Goal: Information Seeking & Learning: Check status

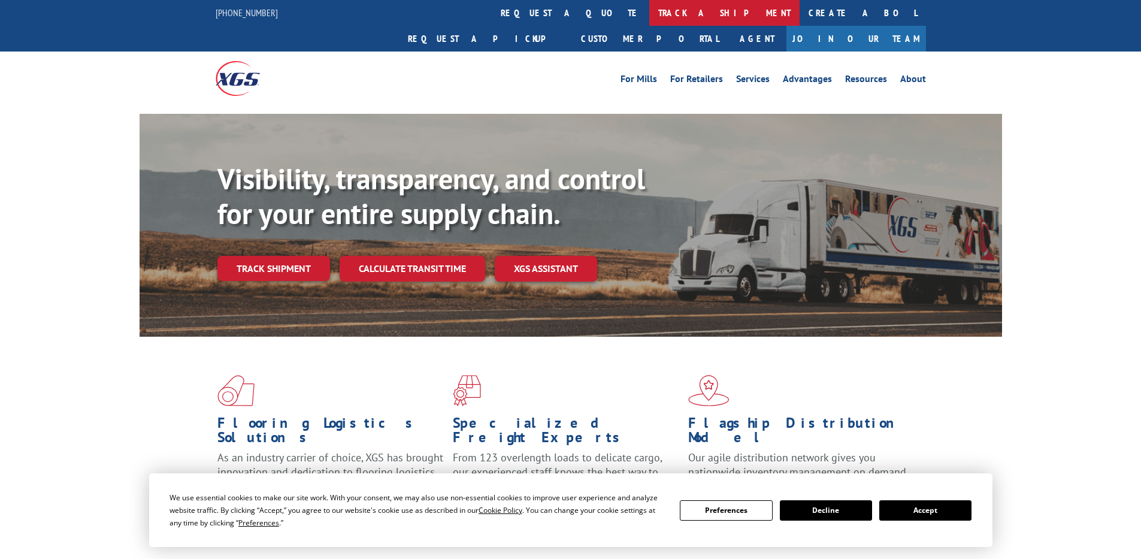
click at [649, 17] on link "track a shipment" at bounding box center [724, 13] width 150 height 26
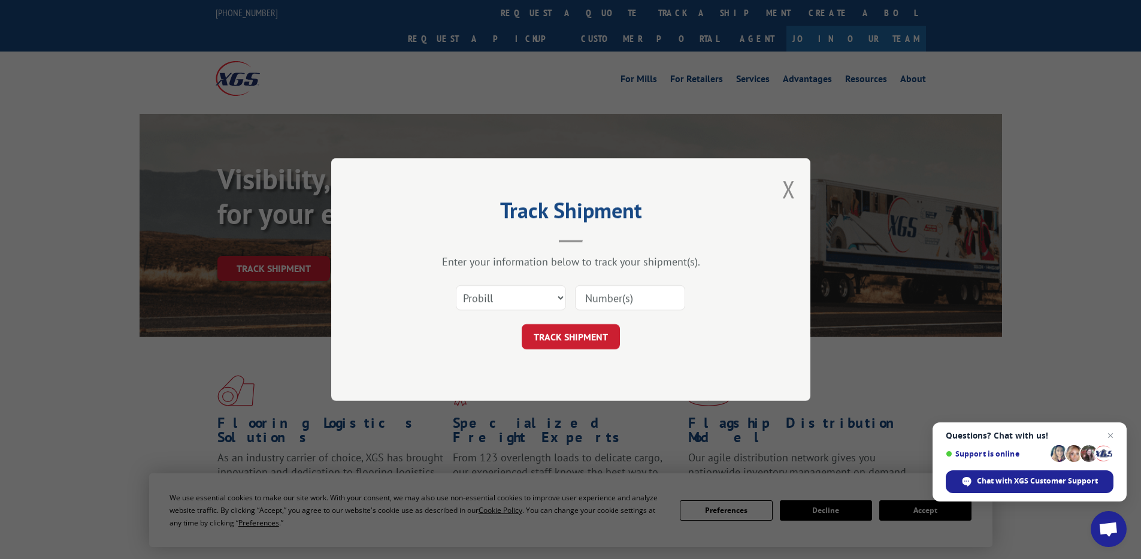
paste input "37522167"
type input "37522167"
click at [495, 297] on select "Select category... Probill BOL PO" at bounding box center [511, 297] width 110 height 25
select select "po"
click at [456, 285] on select "Select category... Probill BOL PO" at bounding box center [511, 297] width 110 height 25
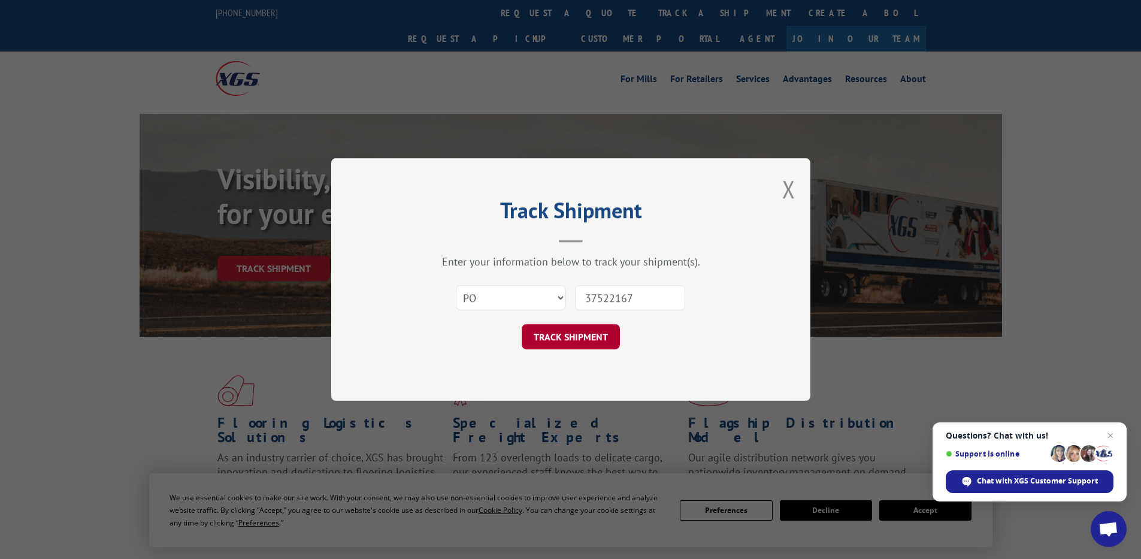
click at [553, 330] on button "TRACK SHIPMENT" at bounding box center [571, 336] width 98 height 25
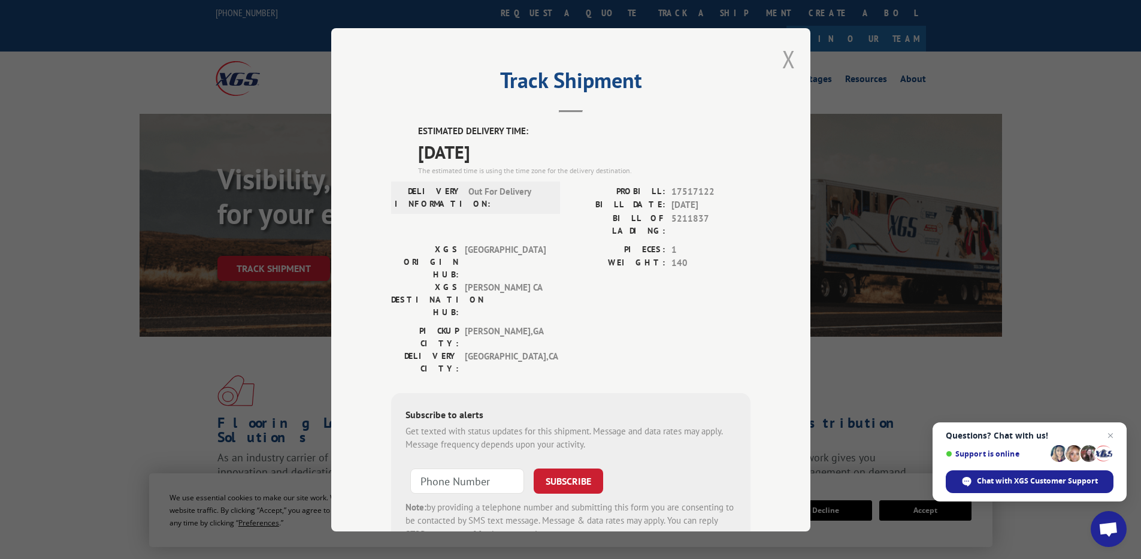
click at [782, 58] on button "Close modal" at bounding box center [788, 59] width 13 height 32
